Goal: Task Accomplishment & Management: Use online tool/utility

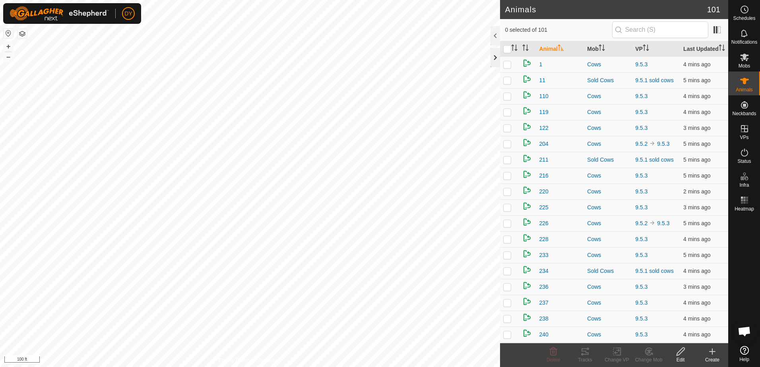
click at [495, 55] on div at bounding box center [495, 57] width 10 height 19
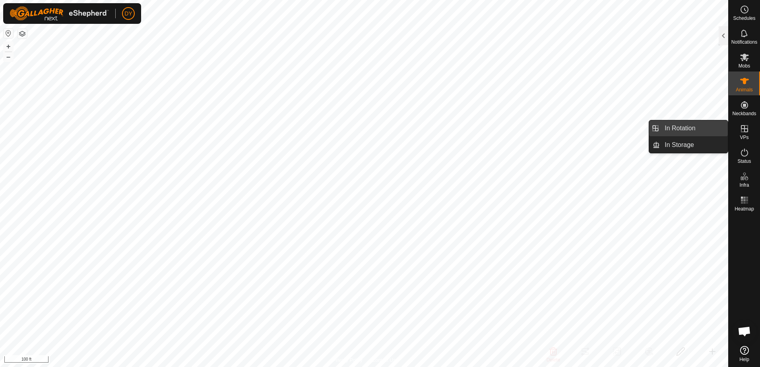
click at [701, 128] on link "In Rotation" at bounding box center [694, 128] width 68 height 16
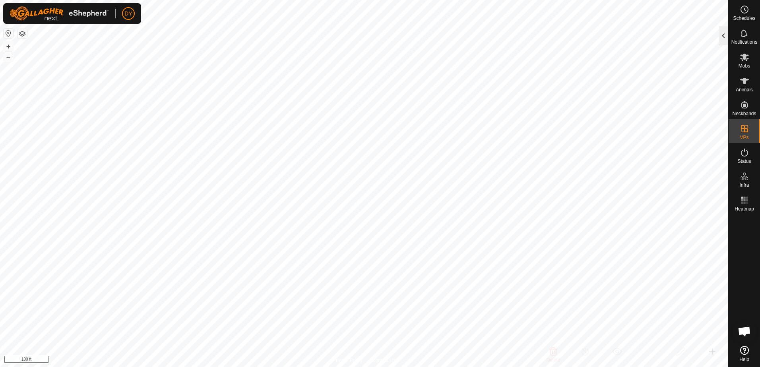
click at [724, 35] on div at bounding box center [724, 35] width 10 height 19
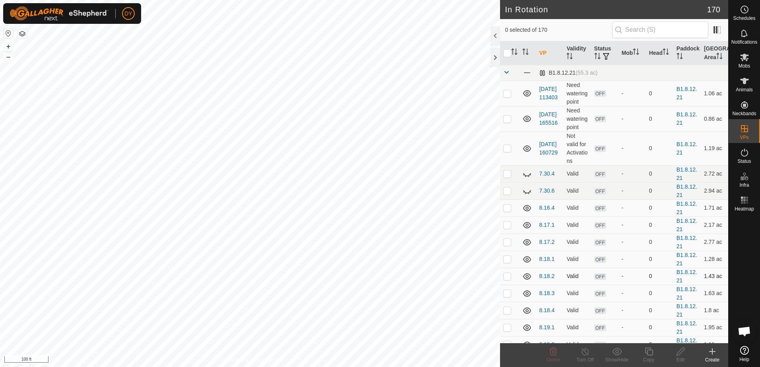
checkbox input "true"
click at [647, 352] on icon at bounding box center [649, 352] width 10 height 10
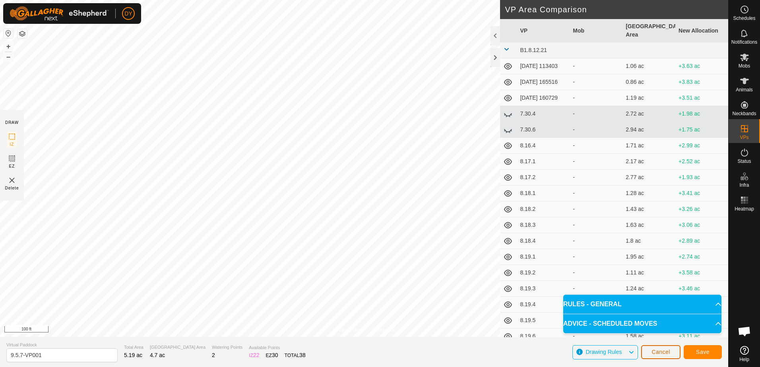
click at [670, 355] on span "Cancel" at bounding box center [660, 352] width 19 height 6
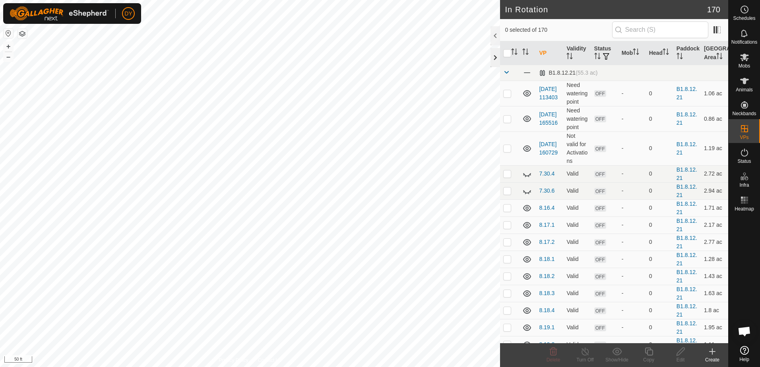
click at [496, 55] on div at bounding box center [495, 57] width 10 height 19
